Goal: Information Seeking & Learning: Learn about a topic

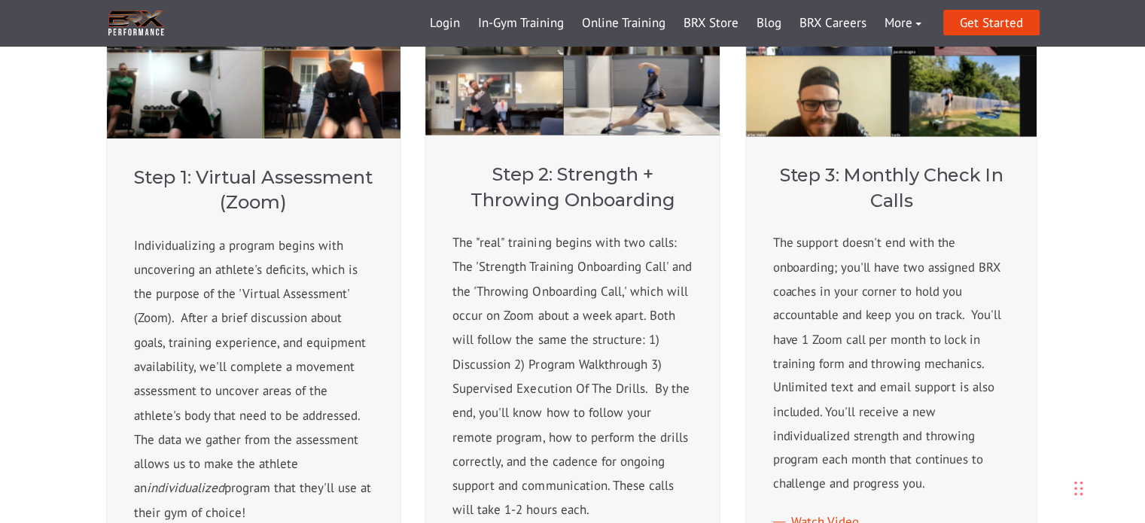
scroll to position [452, 0]
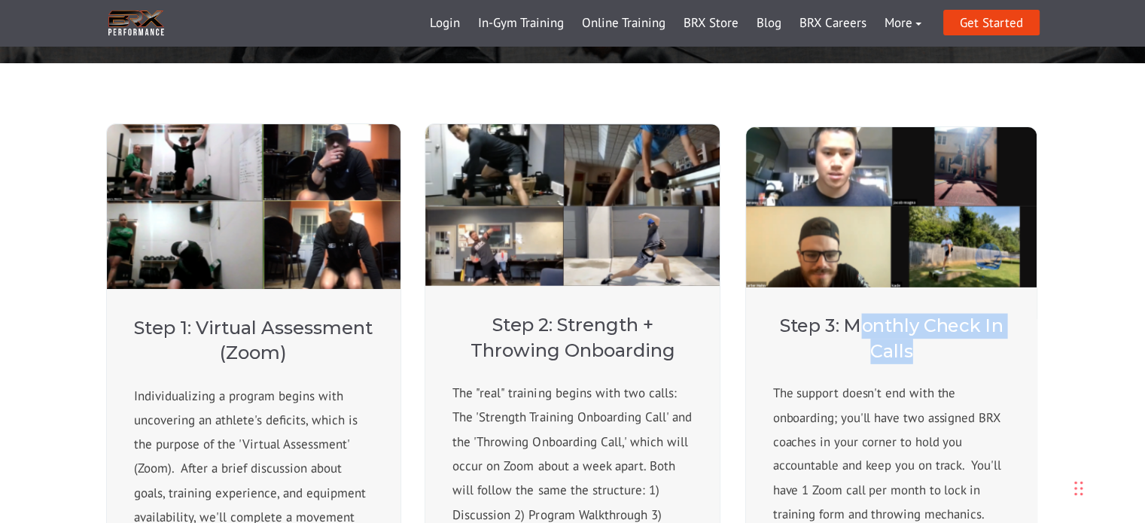
drag, startPoint x: 915, startPoint y: 335, endPoint x: 922, endPoint y: 355, distance: 21.4
click at [922, 355] on h4 "Step 3: Monthly Check In Calls" at bounding box center [891, 339] width 237 height 50
click at [927, 356] on h4 "Step 3: Monthly Check In Calls" at bounding box center [891, 339] width 237 height 50
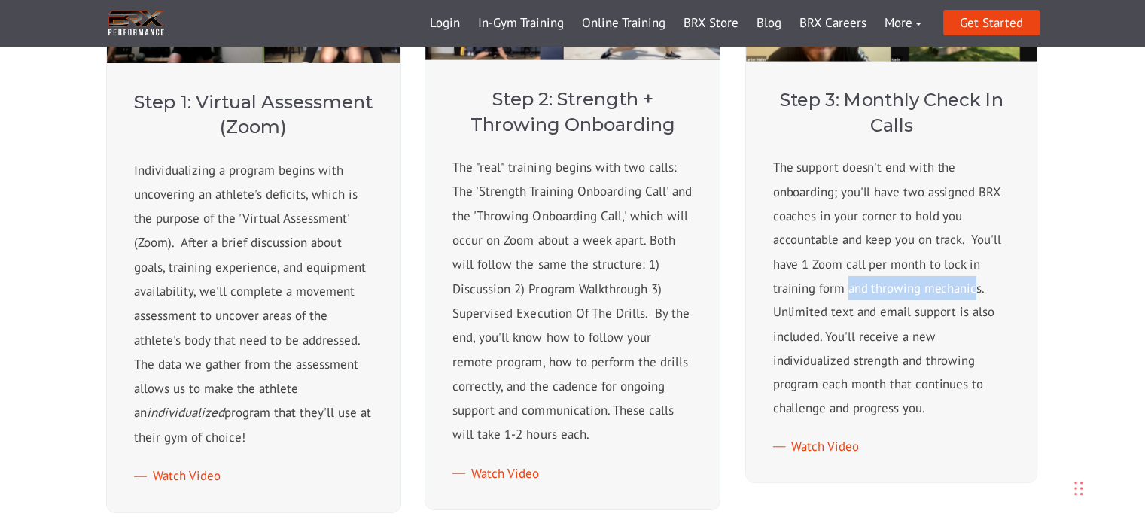
drag, startPoint x: 964, startPoint y: 295, endPoint x: 979, endPoint y: 297, distance: 15.2
click at [979, 295] on p "The support doesn't end with the onboarding; you'll have two assigned BRX coach…" at bounding box center [891, 288] width 237 height 265
click at [891, 313] on p "The support doesn't end with the onboarding; you'll have two assigned BRX coach…" at bounding box center [891, 288] width 237 height 265
drag, startPoint x: 894, startPoint y: 314, endPoint x: 971, endPoint y: 321, distance: 77.1
click at [970, 321] on p "The support doesn't end with the onboarding; you'll have two assigned BRX coach…" at bounding box center [891, 288] width 237 height 265
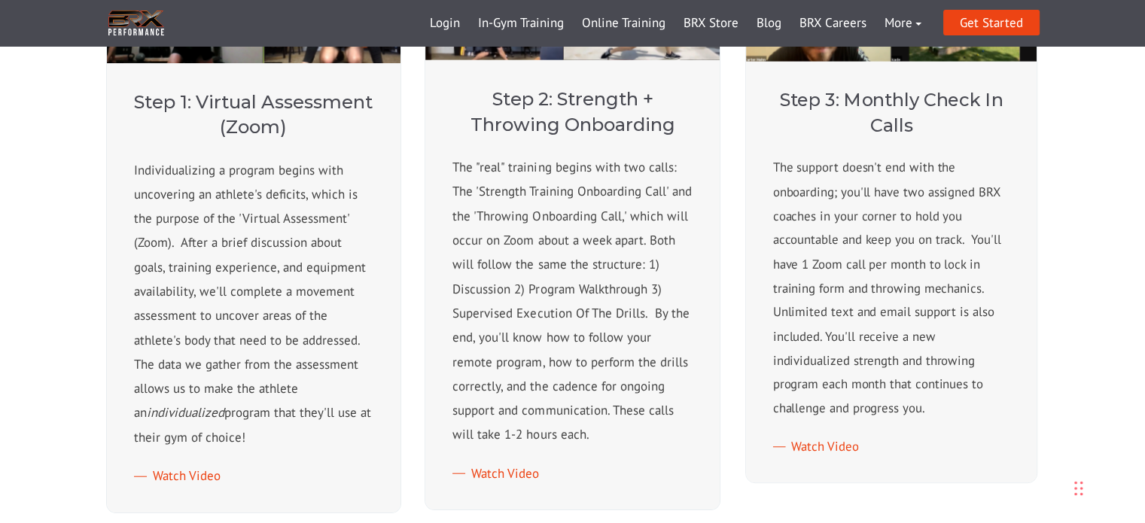
click at [961, 327] on p "The support doesn't end with the onboarding; you'll have two assigned BRX coach…" at bounding box center [891, 288] width 237 height 265
click at [1006, 315] on p "The support doesn't end with the onboarding; you'll have two assigned BRX coach…" at bounding box center [891, 288] width 237 height 265
click at [985, 327] on p "The support doesn't end with the onboarding; you'll have two assigned BRX coach…" at bounding box center [891, 288] width 237 height 265
drag, startPoint x: 853, startPoint y: 330, endPoint x: 1019, endPoint y: 339, distance: 166.6
click at [1018, 339] on div "Step 3: Monthly Check In Calls The support doesn't end with the onboarding; you…" at bounding box center [891, 272] width 291 height 422
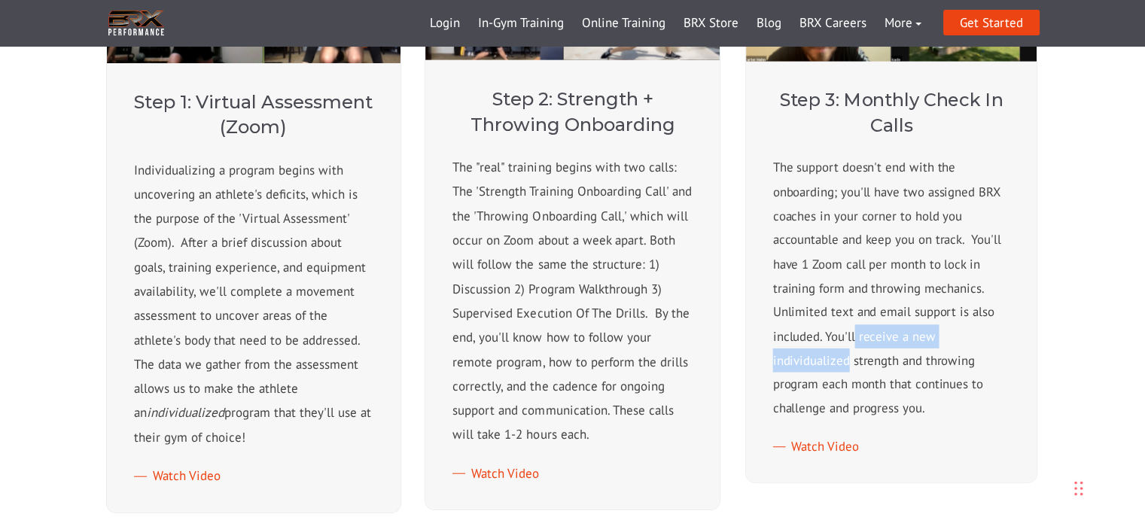
click at [1019, 339] on div "Step 3: Monthly Check In Calls The support doesn't end with the onboarding; you…" at bounding box center [891, 272] width 291 height 422
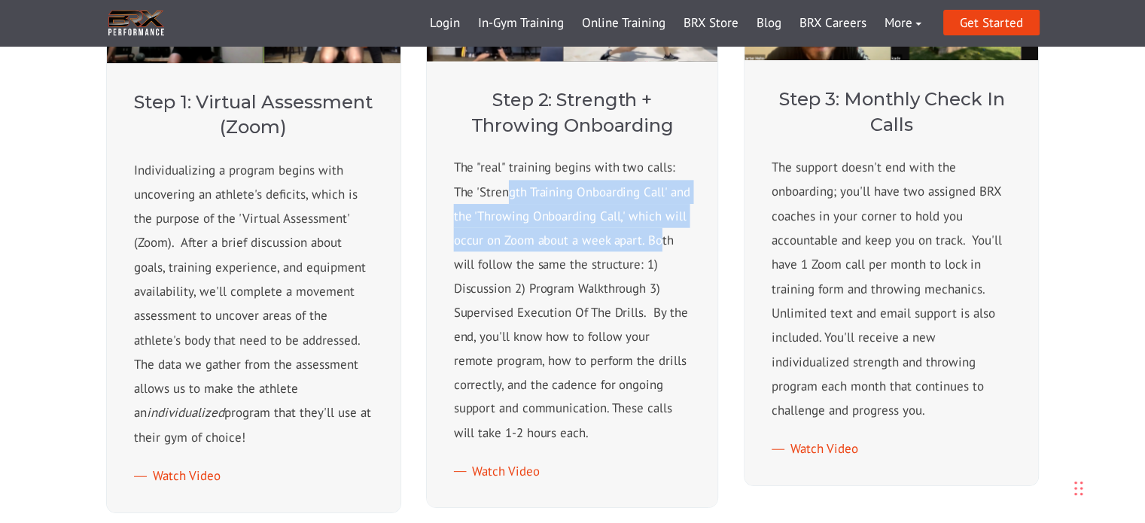
drag, startPoint x: 513, startPoint y: 190, endPoint x: 650, endPoint y: 258, distance: 153.2
click at [660, 251] on p "The "real" training begins with two calls: The 'Strength Training Onboarding Ca…" at bounding box center [572, 300] width 237 height 289
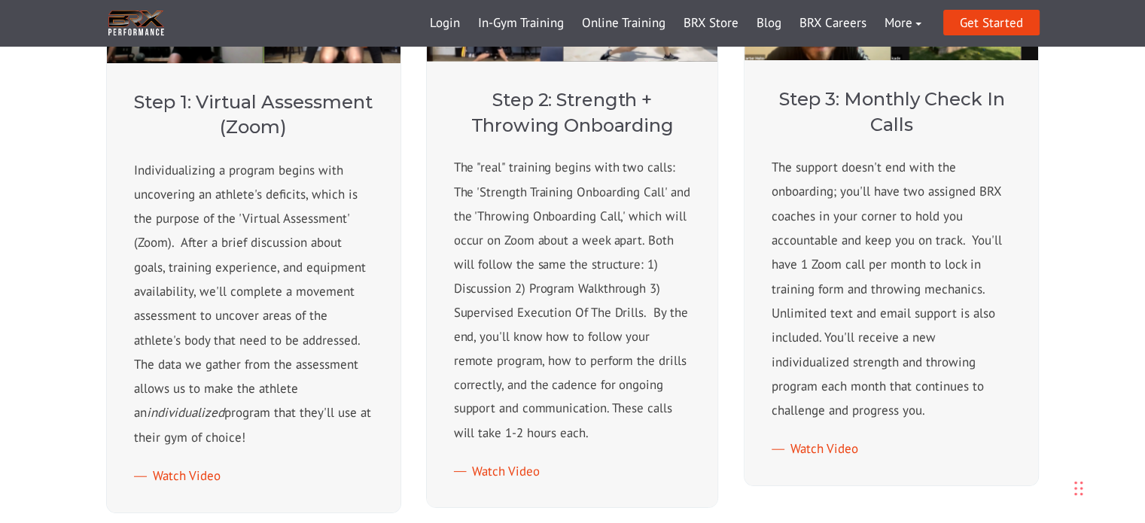
click at [641, 260] on p "The "real" training begins with two calls: The 'Strength Training Onboarding Ca…" at bounding box center [572, 300] width 237 height 289
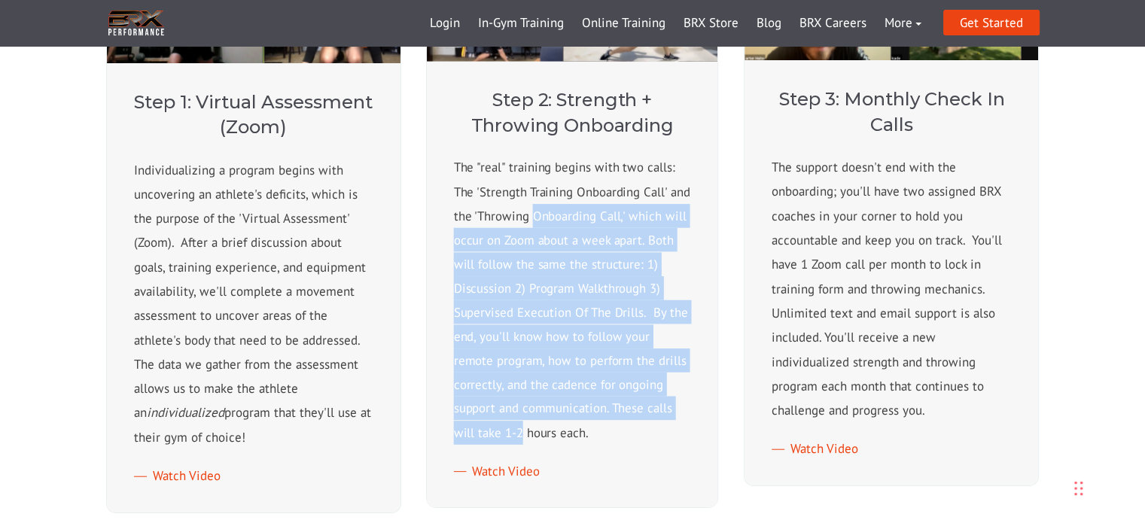
drag, startPoint x: 719, startPoint y: 236, endPoint x: 714, endPoint y: 411, distance: 175.5
click at [714, 410] on div "Step 2: Strength + Throwing Onboarding The "real" training begins with two call…" at bounding box center [572, 284] width 291 height 446
click at [705, 414] on div "Step 2: Strength + Throwing Onboarding The "real" training begins with two call…" at bounding box center [572, 284] width 291 height 446
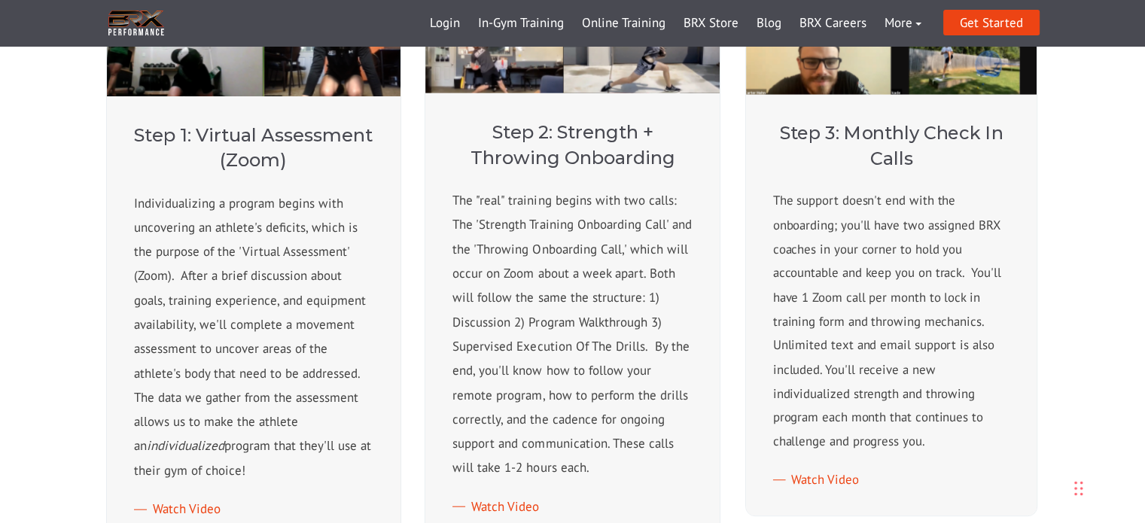
scroll to position [795, 0]
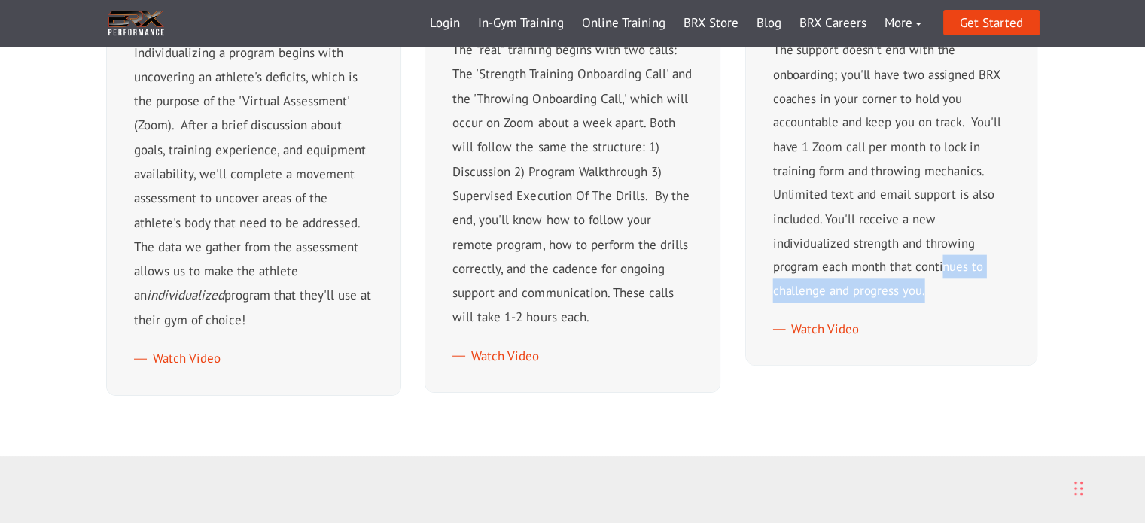
drag, startPoint x: 829, startPoint y: 267, endPoint x: 970, endPoint y: 291, distance: 143.4
click at [970, 282] on p "The support doesn't end with the onboarding; you'll have two assigned BRX coach…" at bounding box center [891, 170] width 237 height 265
click at [970, 297] on p "The support doesn't end with the onboarding; you'll have two assigned BRX coach…" at bounding box center [891, 170] width 237 height 265
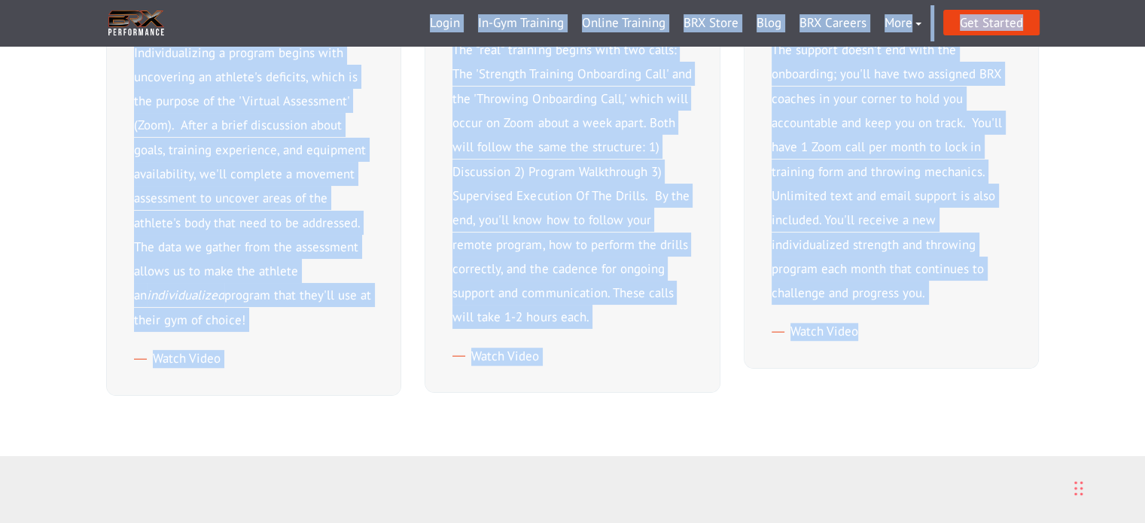
drag, startPoint x: 836, startPoint y: 333, endPoint x: 330, endPoint y: 39, distance: 585.3
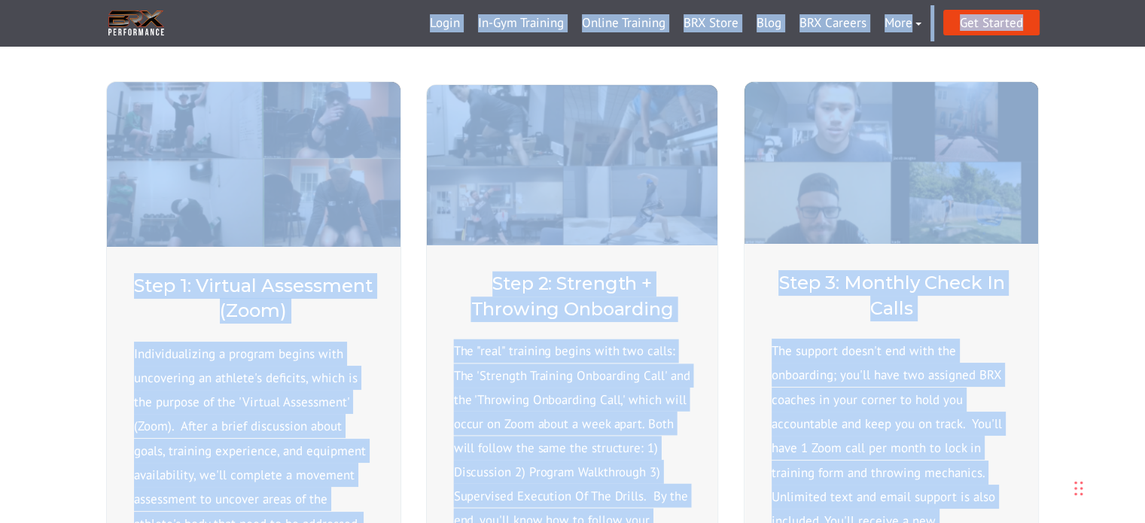
click at [713, 344] on div "Step 2: Strength + Throwing Onboarding The "real" training begins with two call…" at bounding box center [572, 468] width 291 height 446
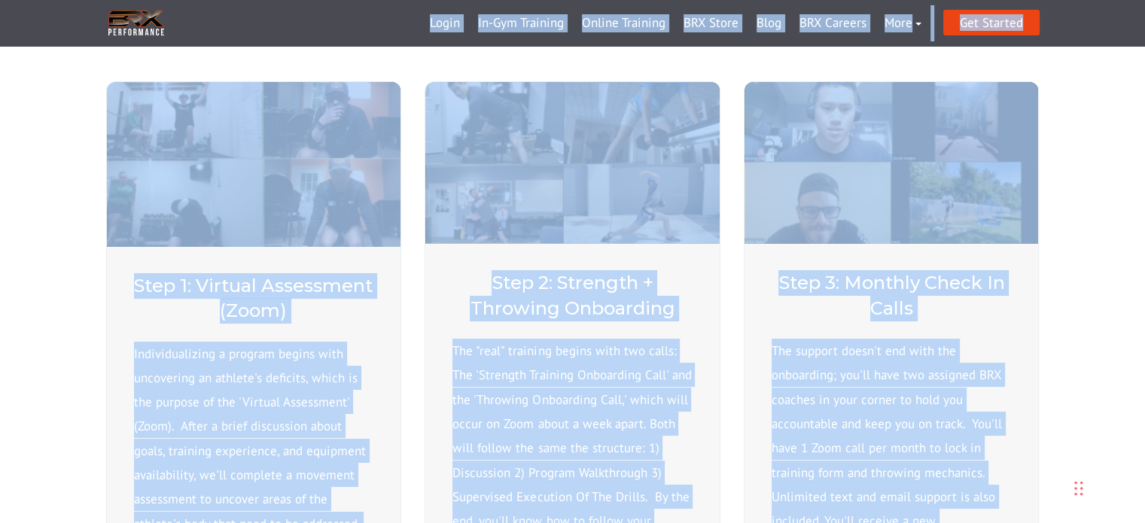
click at [732, 326] on div "Step 1: Virtual Assessment (Zoom) Individualizing a program begins with uncover…" at bounding box center [572, 389] width 933 height 616
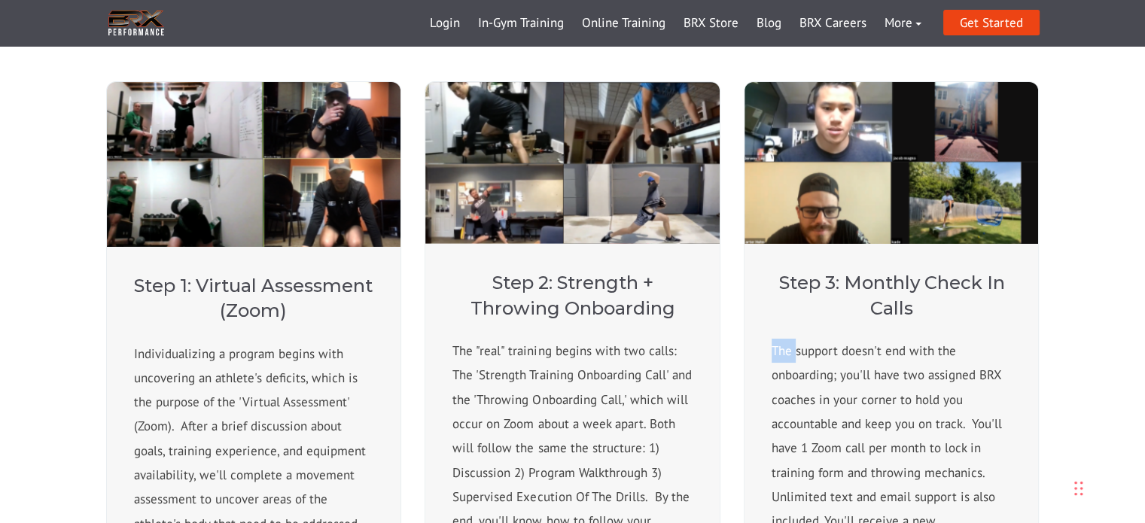
click at [732, 326] on div "Step 1: Virtual Assessment (Zoom) Individualizing a program begins with uncover…" at bounding box center [572, 389] width 933 height 616
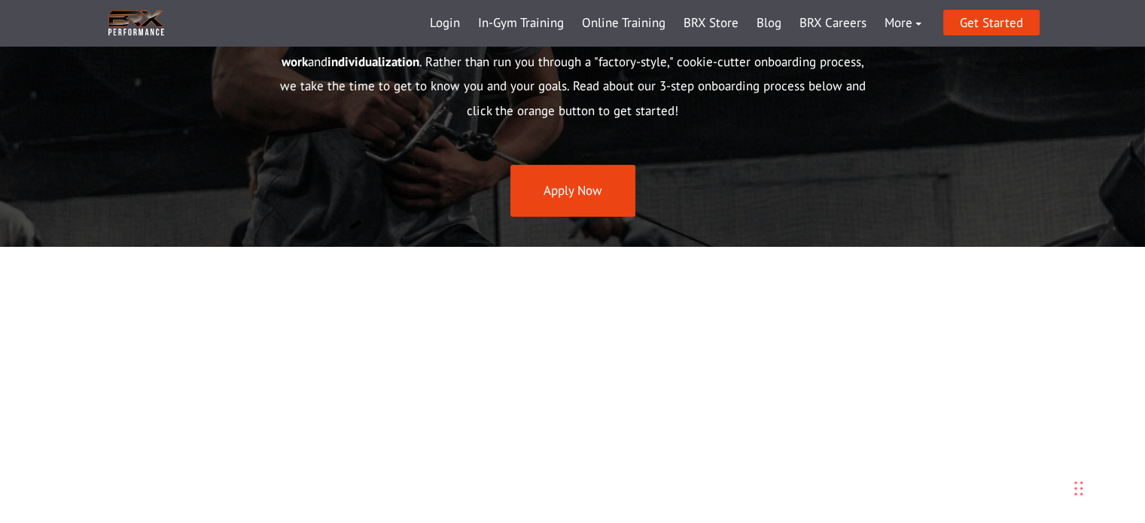
scroll to position [117, 0]
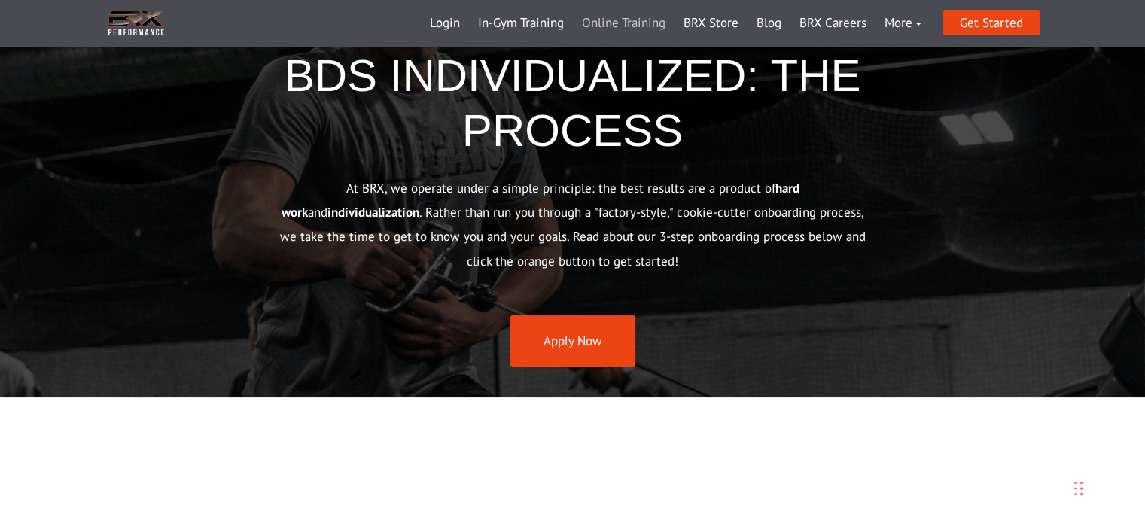
click at [668, 29] on link "Online Training" at bounding box center [624, 23] width 102 height 36
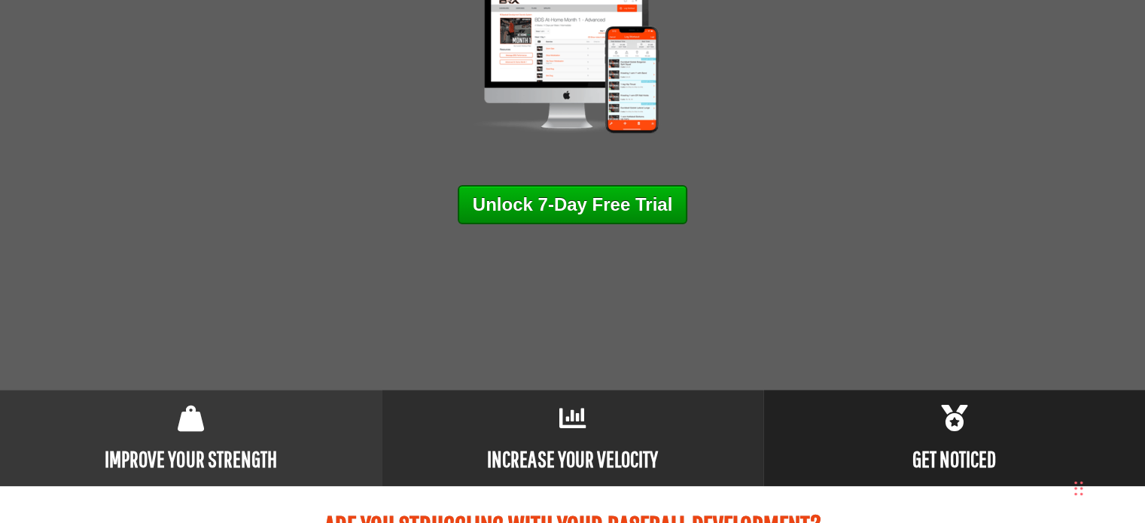
scroll to position [527, 0]
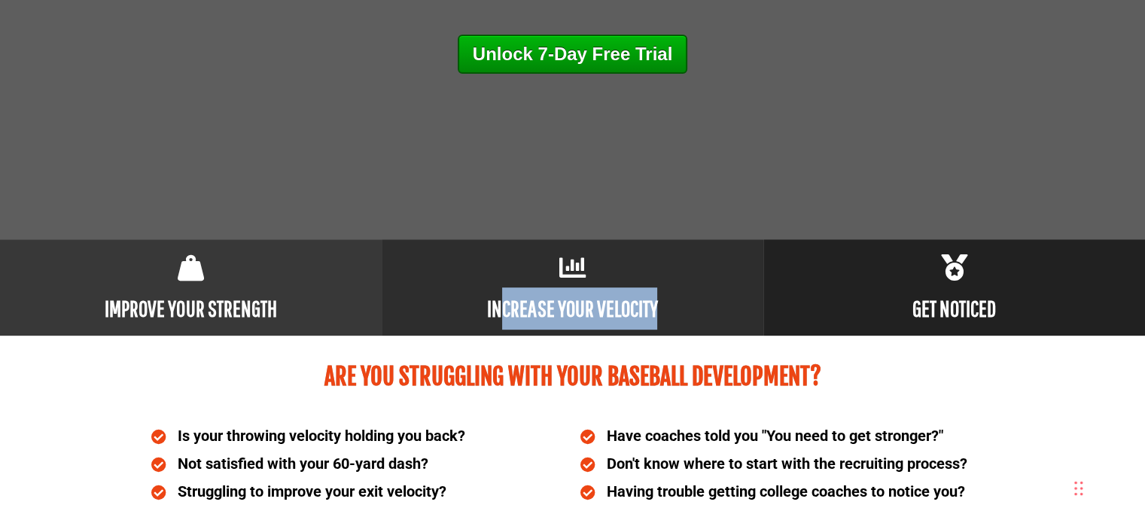
drag, startPoint x: 503, startPoint y: 304, endPoint x: 735, endPoint y: 312, distance: 232.0
click at [735, 312] on p "INCREASE YOUR VELOCITY" at bounding box center [573, 309] width 382 height 42
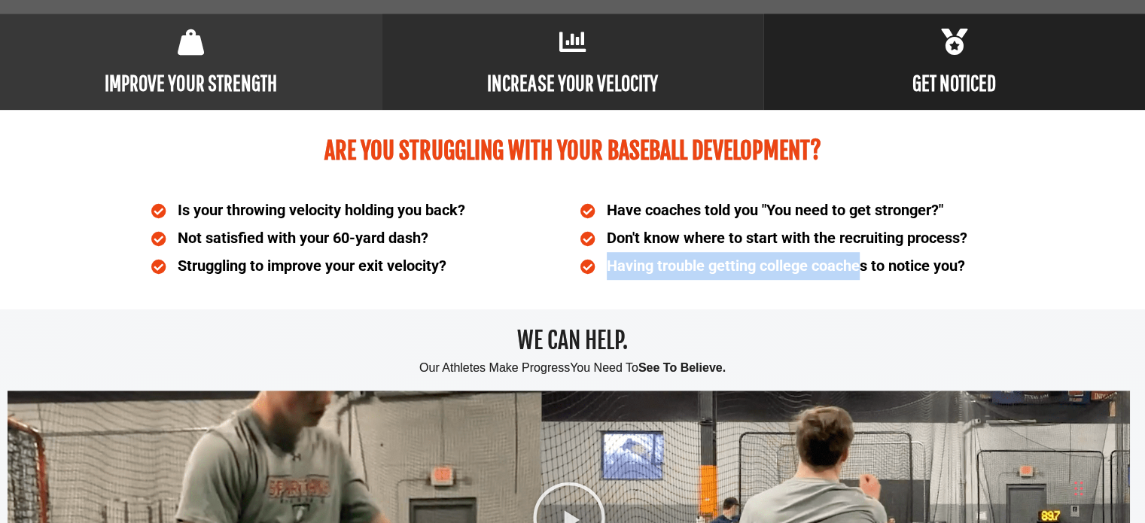
drag, startPoint x: 607, startPoint y: 264, endPoint x: 977, endPoint y: 273, distance: 369.7
click at [976, 273] on li "Having trouble getting college coaches to notice you?" at bounding box center [787, 266] width 414 height 28
click at [973, 279] on div "Have coaches told you "You need to get stronger?" Don't know where to start wit…" at bounding box center [787, 238] width 429 height 99
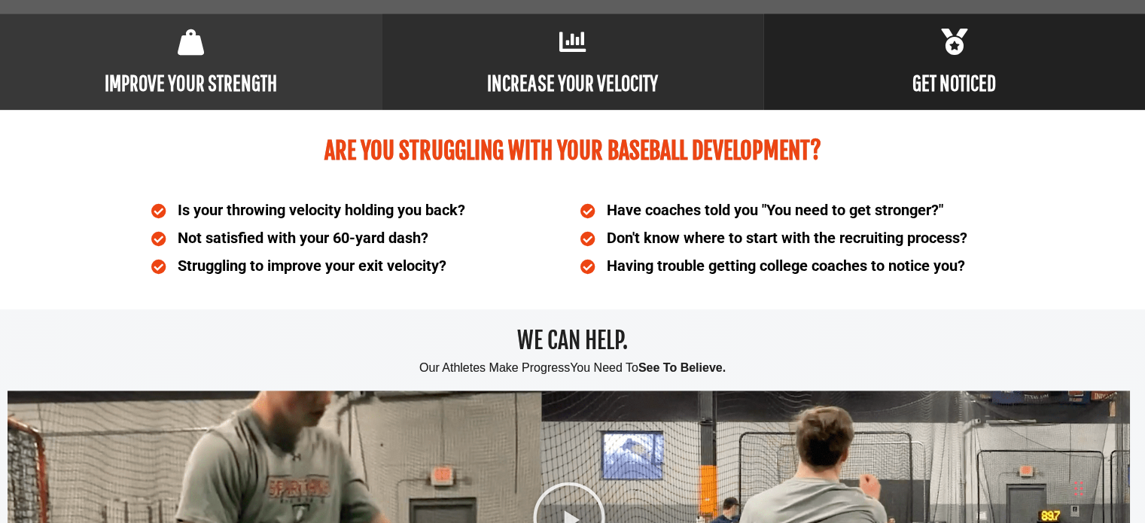
scroll to position [1129, 0]
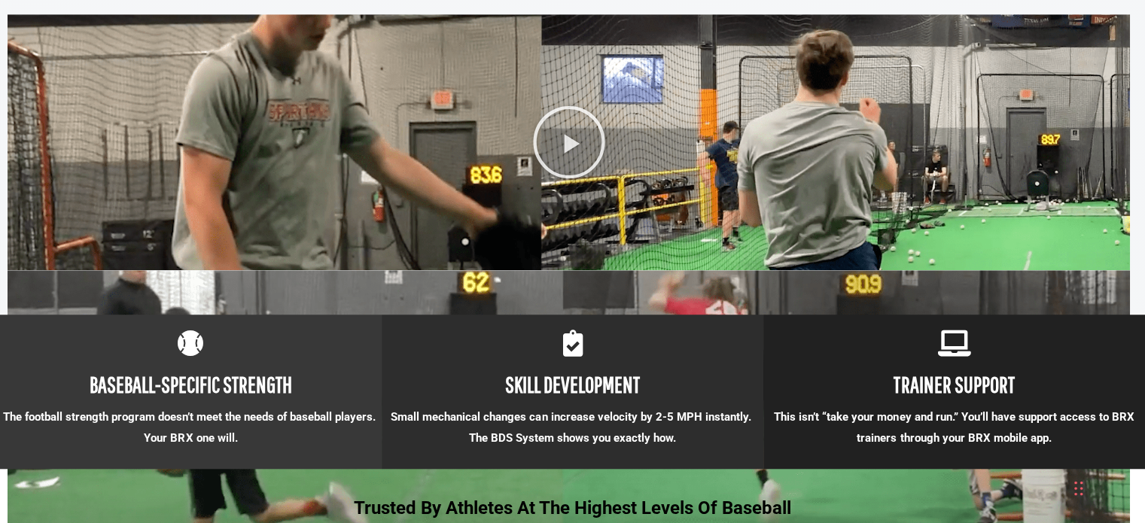
click at [620, 146] on div "Play" at bounding box center [569, 142] width 1122 height 256
